Goal: Task Accomplishment & Management: Manage account settings

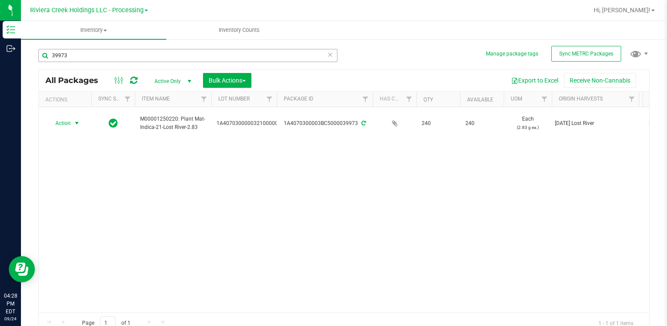
scroll to position [0, 0]
click at [248, 79] on button "Bulk Actions" at bounding box center [227, 79] width 48 height 15
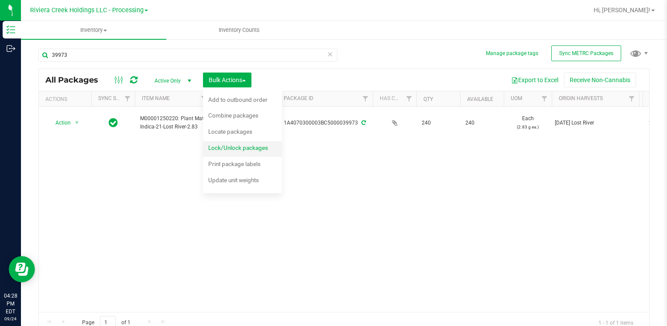
click at [241, 146] on span "Lock/Unlock packages" at bounding box center [238, 147] width 60 height 7
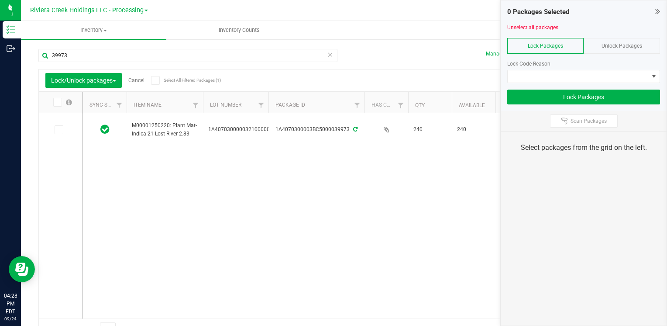
click at [610, 41] on div "Unlock Packages" at bounding box center [621, 46] width 76 height 16
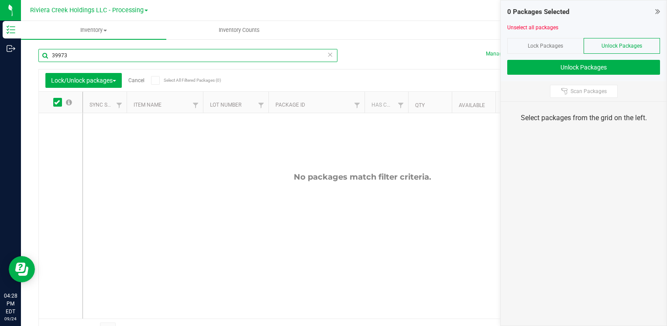
click at [154, 60] on input "39973" at bounding box center [187, 55] width 299 height 13
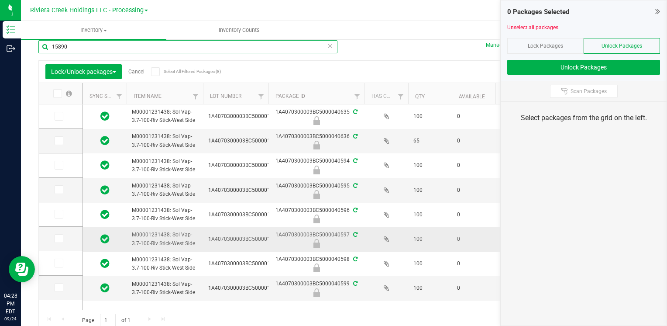
scroll to position [13, 0]
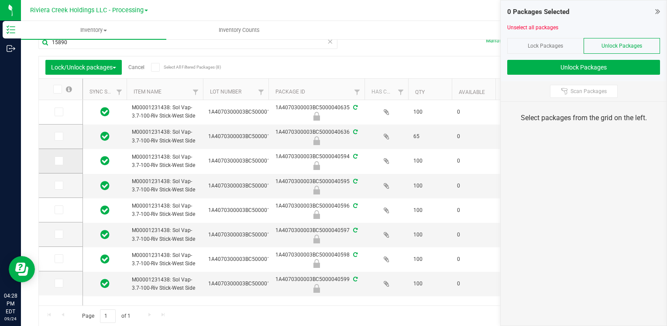
click at [55, 161] on span at bounding box center [59, 160] width 9 height 9
click at [0, 0] on input "checkbox" at bounding box center [0, 0] width 0 height 0
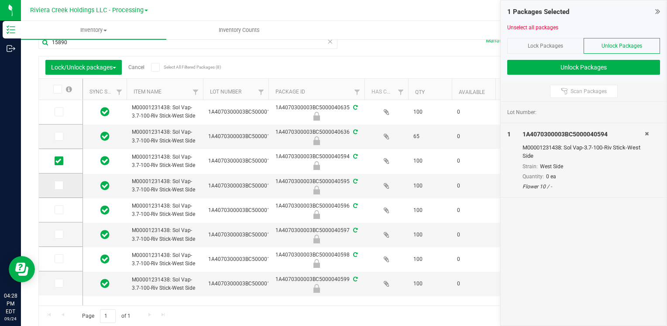
click at [61, 185] on span at bounding box center [59, 185] width 9 height 9
click at [0, 0] on input "checkbox" at bounding box center [0, 0] width 0 height 0
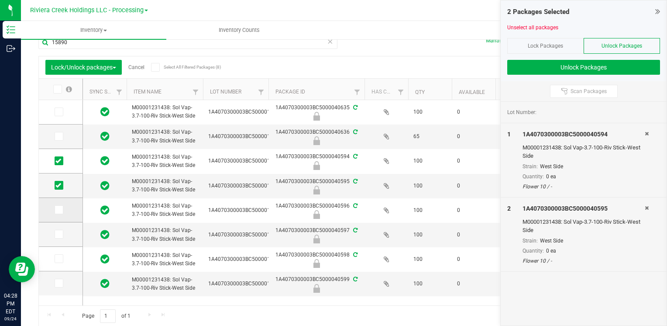
click at [62, 206] on span at bounding box center [59, 209] width 9 height 9
click at [0, 0] on input "checkbox" at bounding box center [0, 0] width 0 height 0
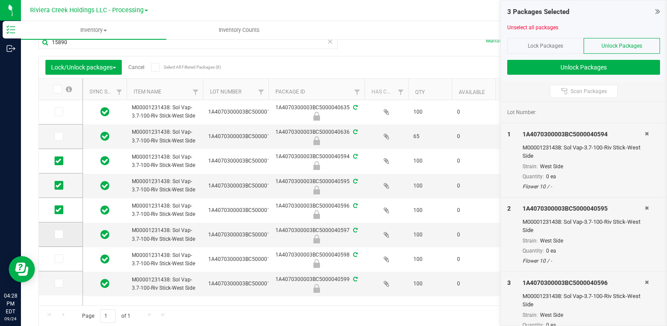
click at [63, 240] on td at bounding box center [61, 234] width 44 height 24
click at [59, 234] on icon at bounding box center [58, 234] width 6 height 0
click at [0, 0] on input "checkbox" at bounding box center [0, 0] width 0 height 0
click at [57, 258] on icon at bounding box center [58, 258] width 6 height 0
click at [0, 0] on input "checkbox" at bounding box center [0, 0] width 0 height 0
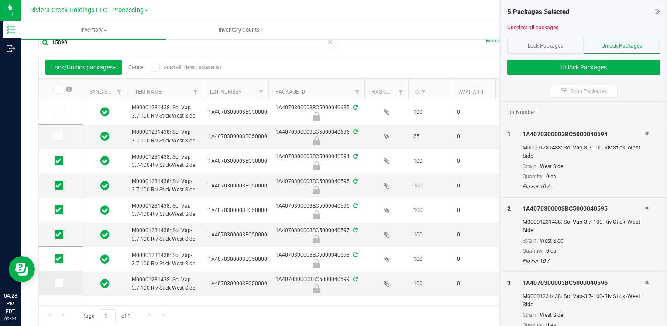
click at [59, 278] on td at bounding box center [61, 283] width 44 height 24
click at [59, 283] on icon at bounding box center [58, 283] width 6 height 0
click at [0, 0] on input "checkbox" at bounding box center [0, 0] width 0 height 0
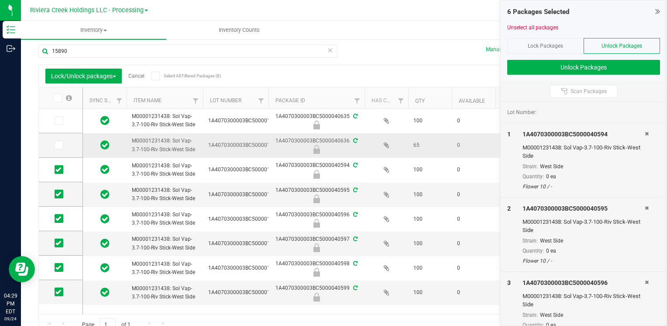
scroll to position [0, 0]
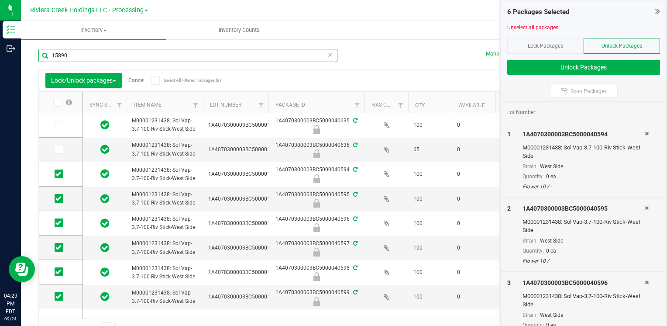
click at [103, 57] on input "15890" at bounding box center [187, 55] width 299 height 13
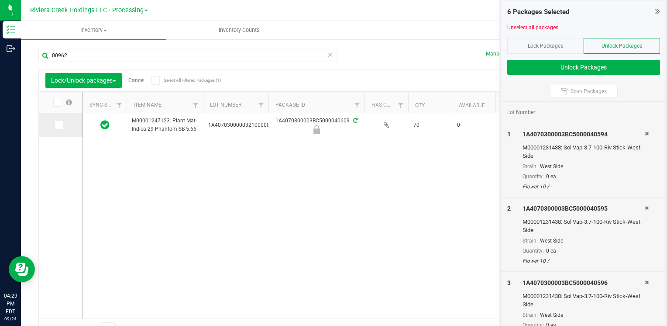
click at [62, 125] on span at bounding box center [59, 124] width 9 height 9
click at [0, 0] on input "checkbox" at bounding box center [0, 0] width 0 height 0
drag, startPoint x: 119, startPoint y: 41, endPoint x: 115, endPoint y: 51, distance: 11.6
click at [117, 48] on div "Manage package tags Sync METRC Packages 00962 Lock/Unlock packages Cancel Selec…" at bounding box center [344, 171] width 646 height 266
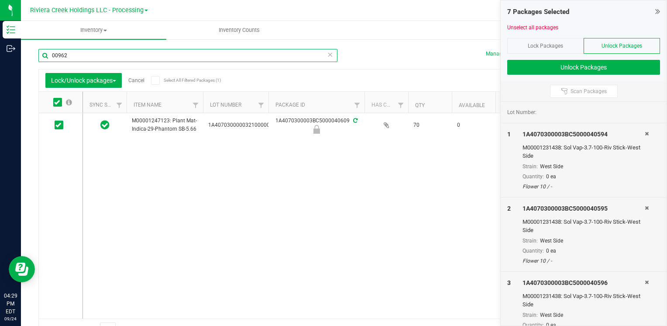
click at [115, 51] on input "00962" at bounding box center [187, 55] width 299 height 13
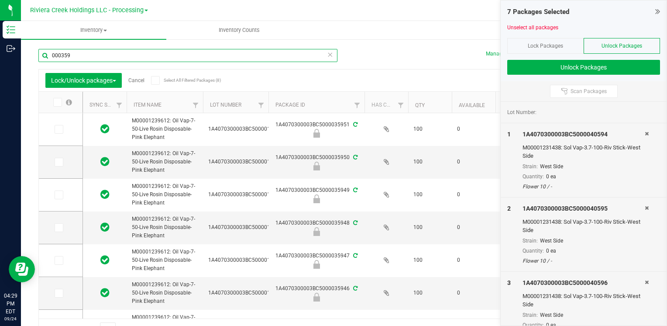
click at [105, 58] on input "000359" at bounding box center [187, 55] width 299 height 13
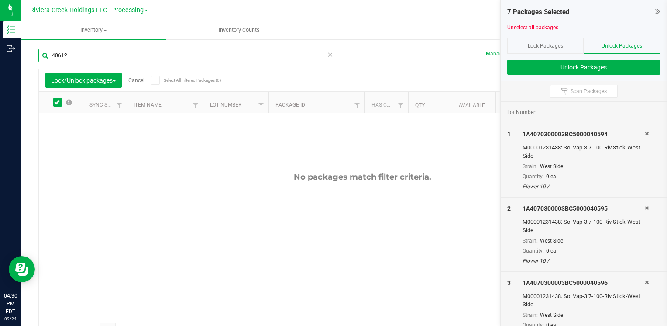
click at [105, 58] on input "40612" at bounding box center [187, 55] width 299 height 13
click at [82, 50] on input "40615" at bounding box center [187, 55] width 299 height 13
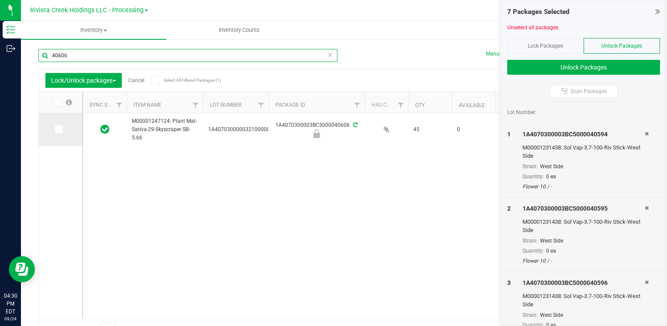
type input "40606"
click at [49, 130] on td at bounding box center [61, 129] width 44 height 33
click at [54, 130] on td at bounding box center [61, 129] width 44 height 33
click at [59, 129] on icon at bounding box center [58, 129] width 6 height 0
click at [0, 0] on input "checkbox" at bounding box center [0, 0] width 0 height 0
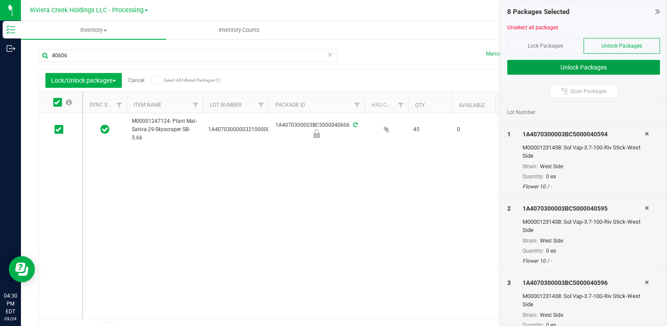
click at [542, 63] on button "Unlock Packages" at bounding box center [583, 67] width 153 height 15
